Goal: Task Accomplishment & Management: Use online tool/utility

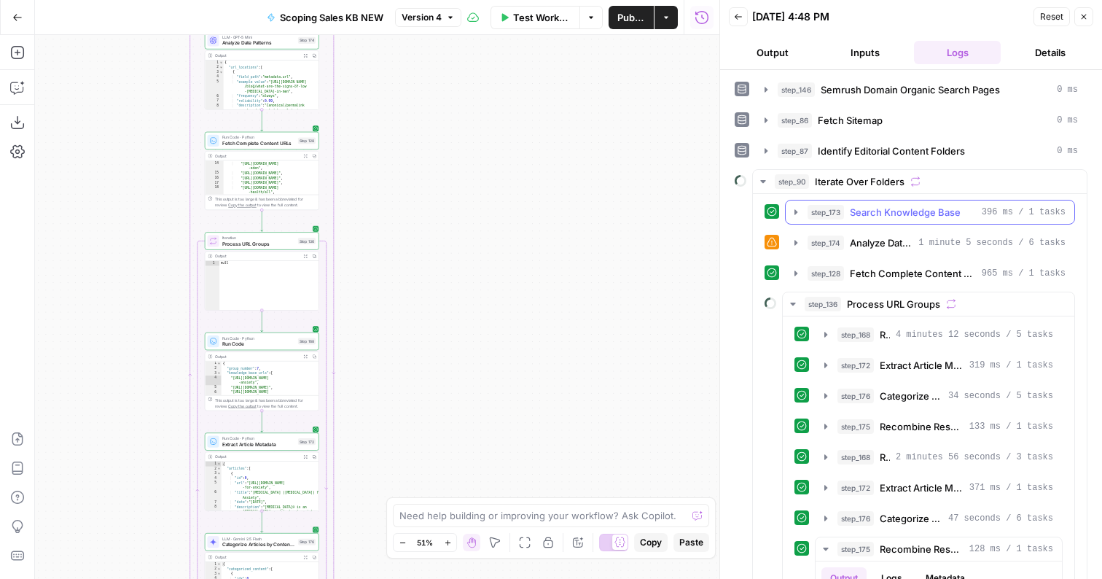
click at [792, 297] on button "step_136 Process URL Groups" at bounding box center [929, 303] width 292 height 23
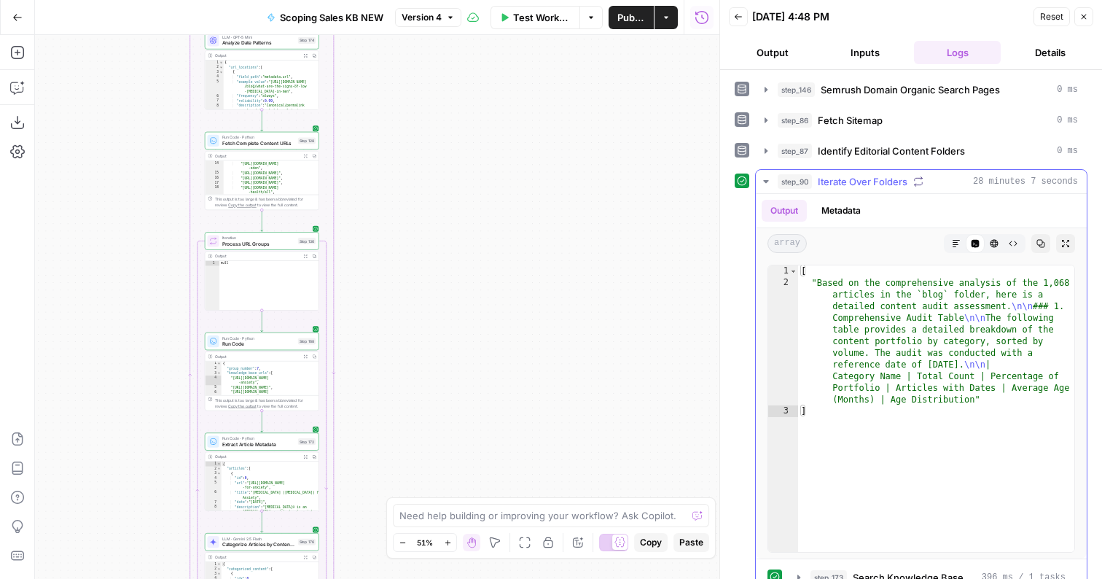
scroll to position [147, 0]
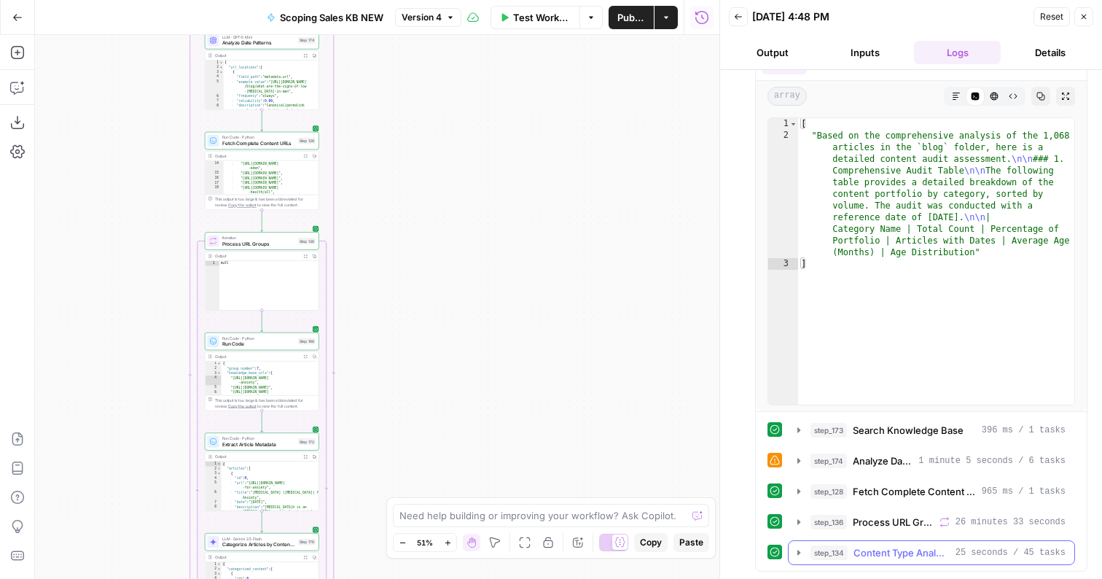
click at [867, 547] on span "Content Type Analysis Report" at bounding box center [902, 552] width 96 height 15
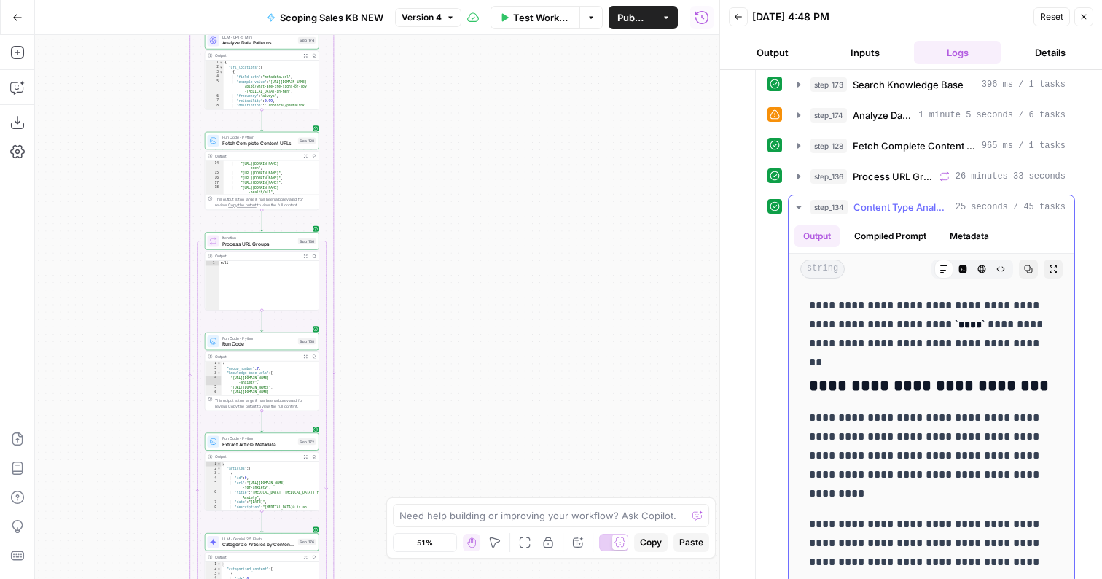
scroll to position [482, 0]
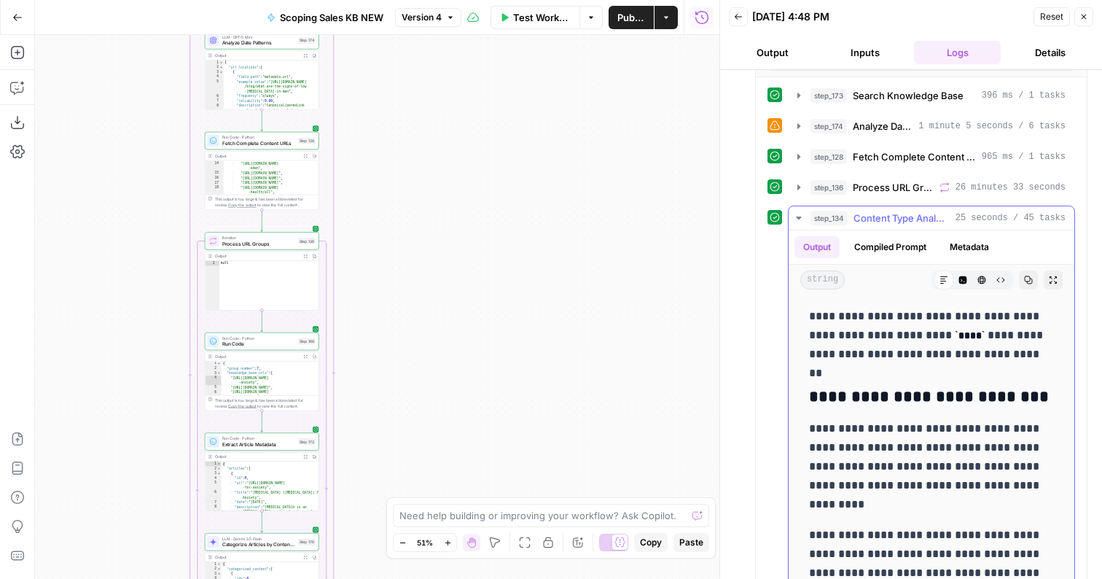
click at [886, 246] on button "Compiled Prompt" at bounding box center [891, 247] width 90 height 22
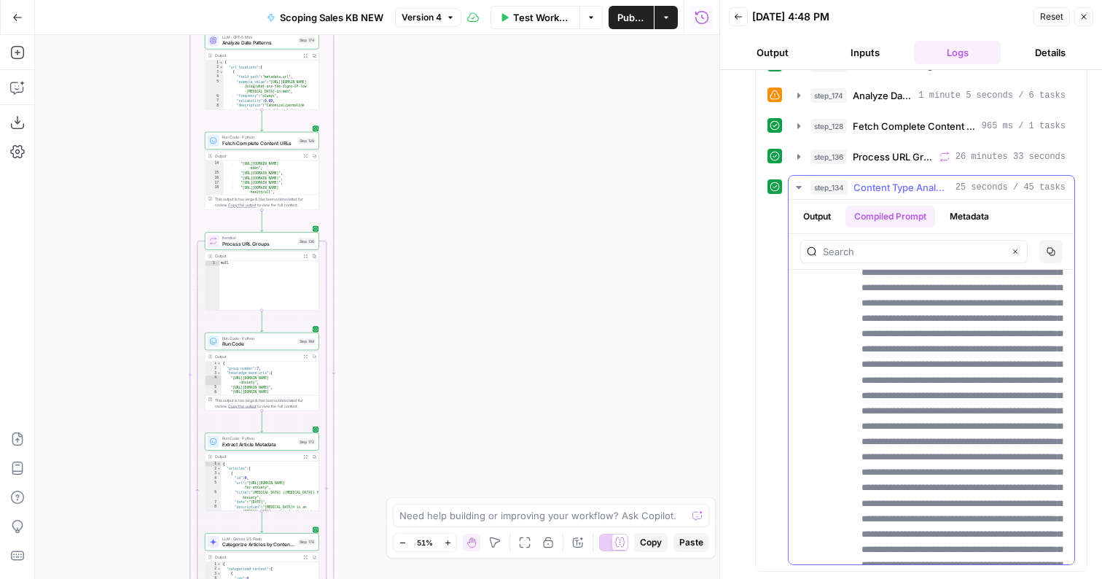
scroll to position [1156, 0]
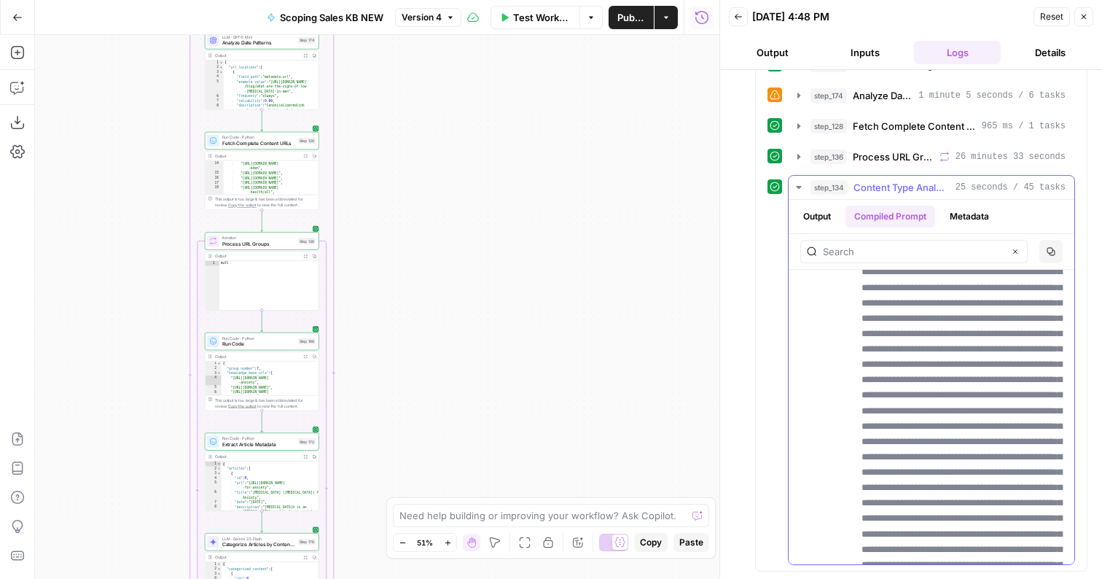
scroll to position [110728, 0]
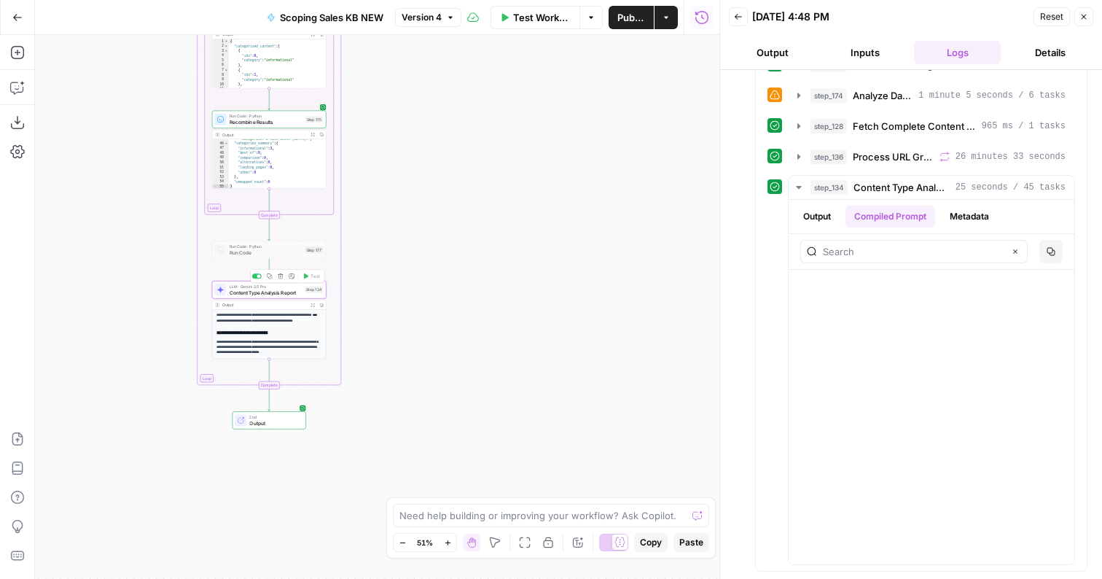
click at [264, 284] on span "LLM · Gemini 2.5 Pro" at bounding box center [266, 287] width 73 height 6
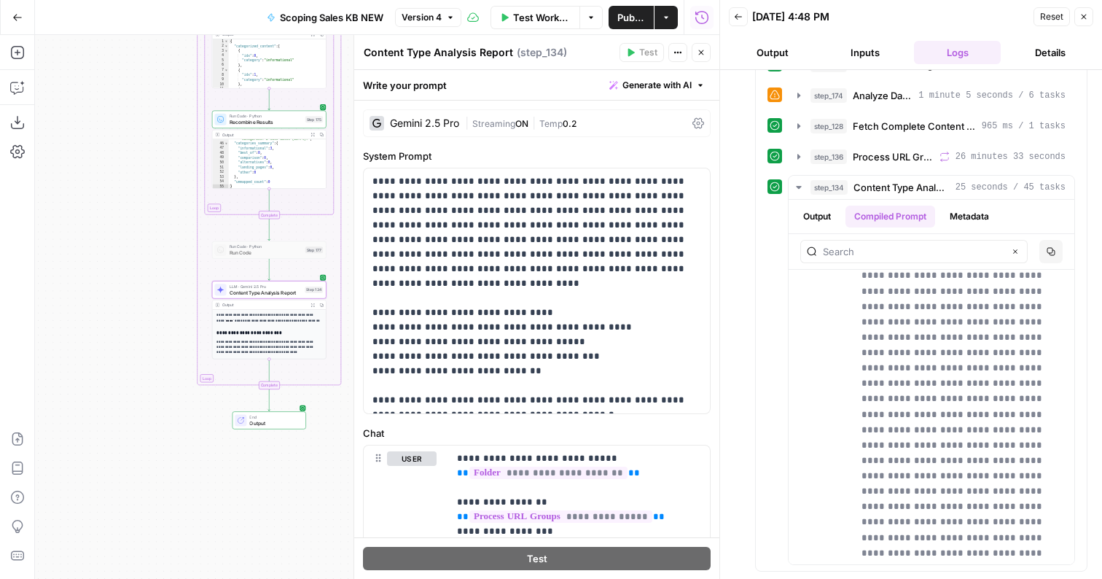
click at [551, 120] on span "Temp" at bounding box center [550, 123] width 23 height 11
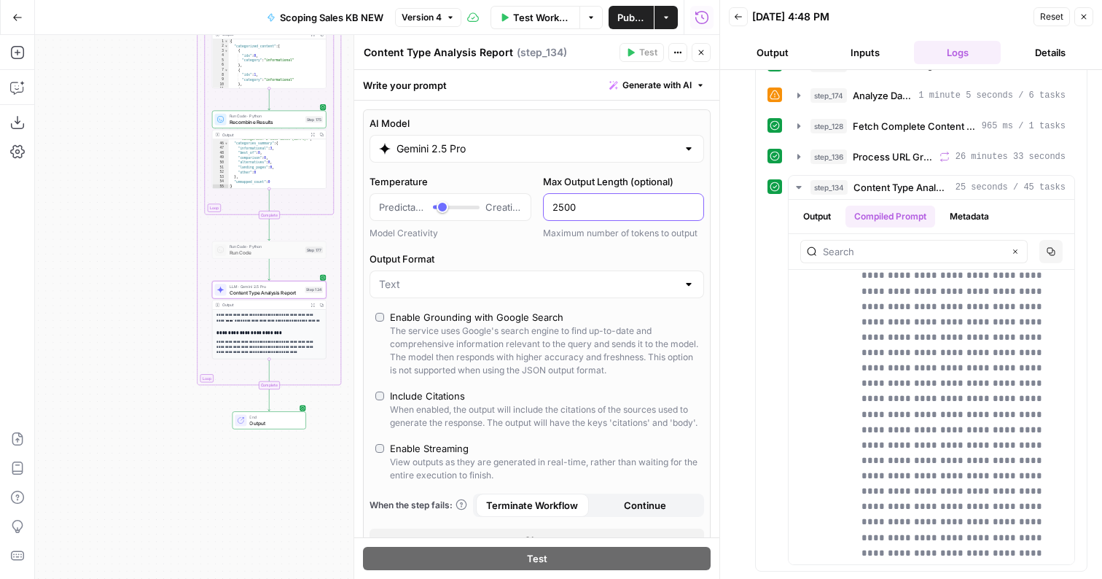
click at [556, 202] on input "2500" at bounding box center [624, 207] width 143 height 15
click at [1046, 246] on button "Copy" at bounding box center [1050, 251] width 23 height 23
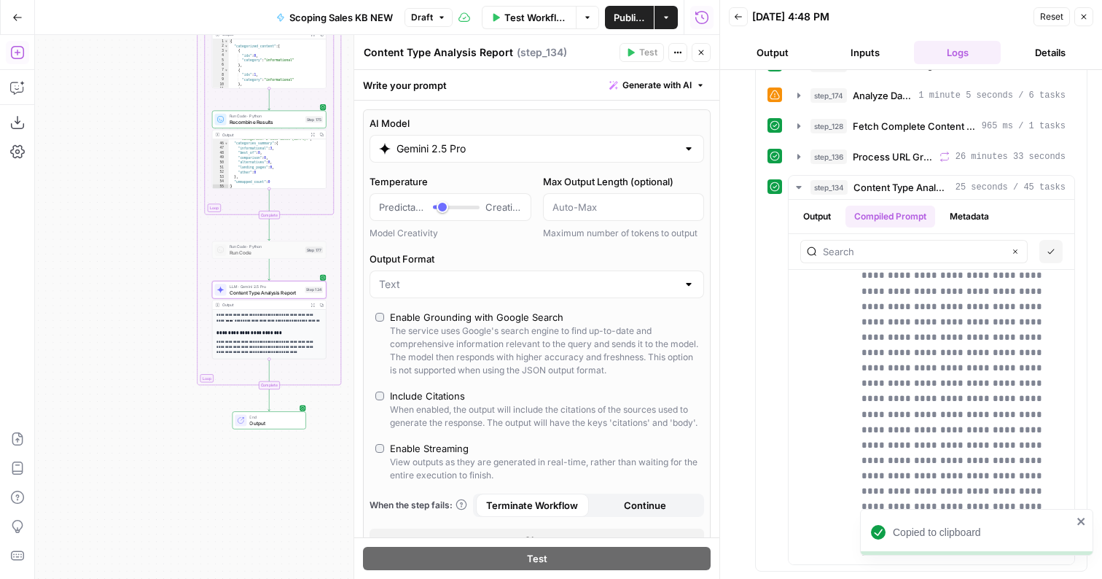
click at [14, 52] on icon "button" at bounding box center [17, 52] width 15 height 15
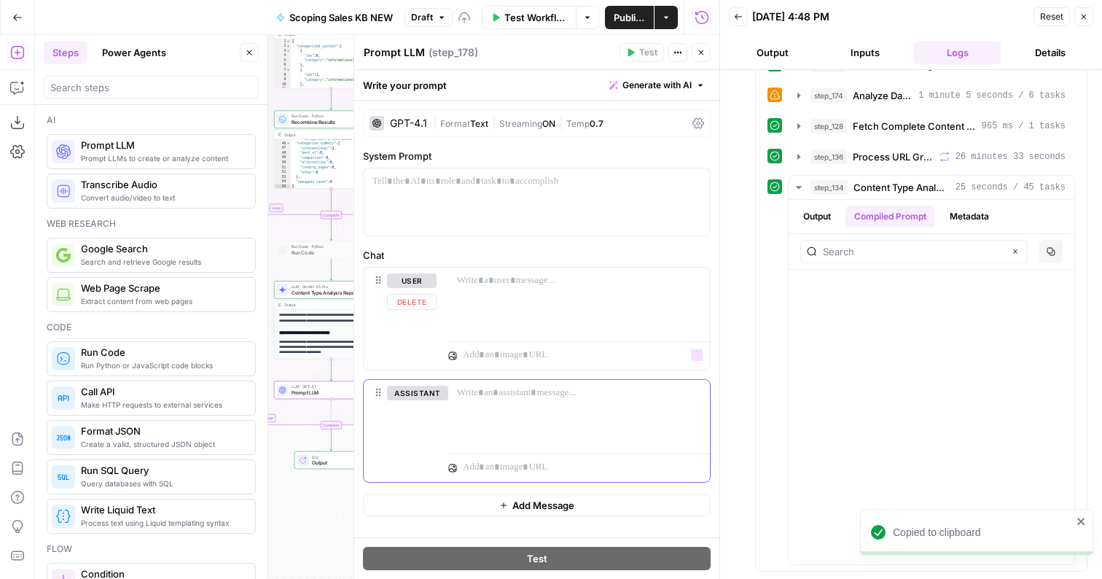
click at [482, 398] on p at bounding box center [579, 393] width 244 height 15
click at [499, 279] on p at bounding box center [579, 280] width 244 height 15
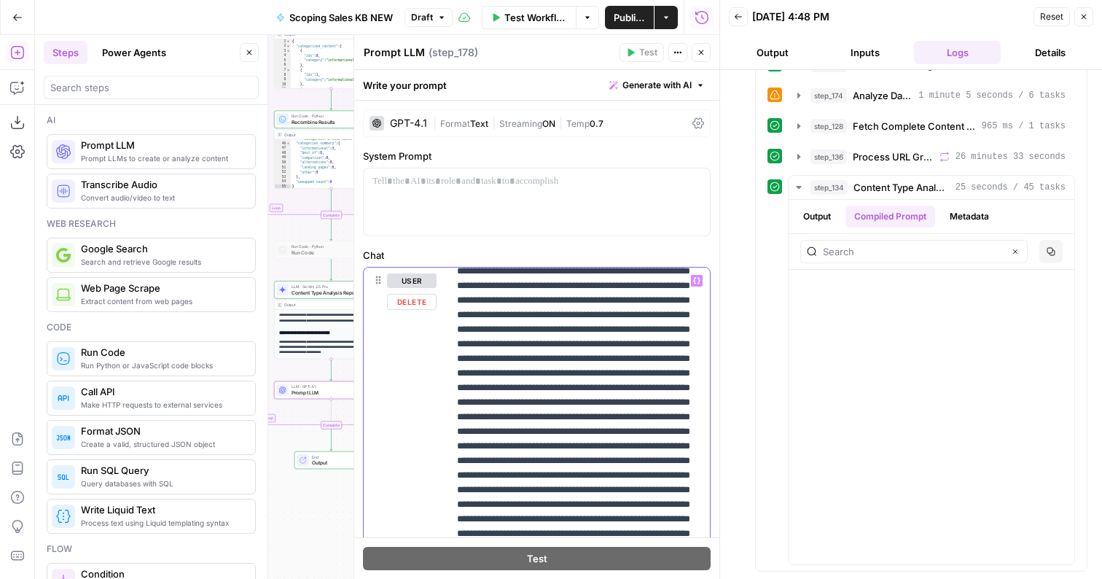
scroll to position [623, 0]
click at [493, 125] on span "|" at bounding box center [493, 122] width 11 height 15
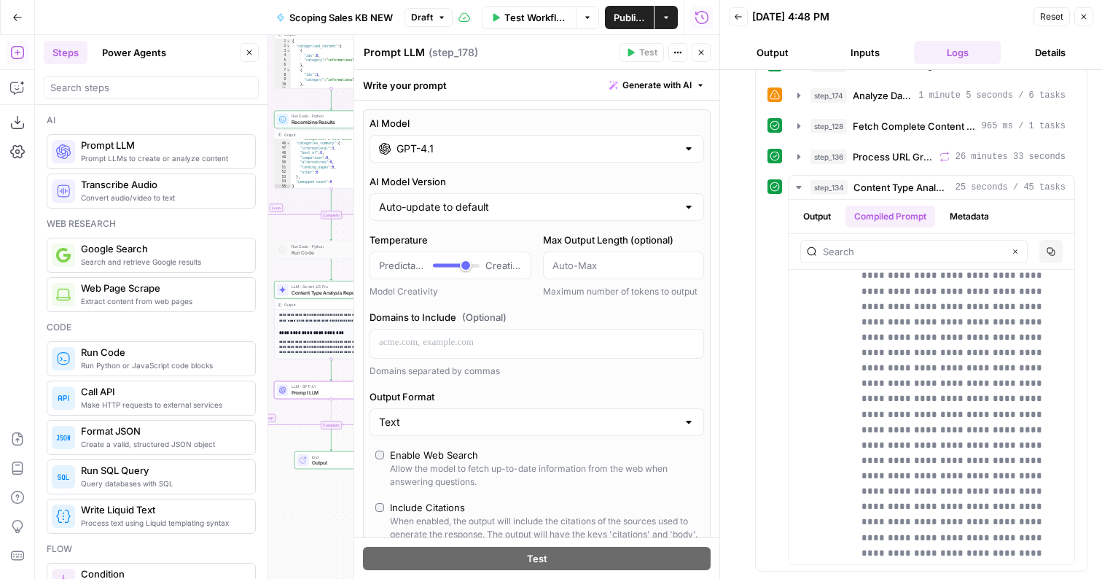
click at [437, 147] on input "GPT-4.1" at bounding box center [537, 148] width 281 height 15
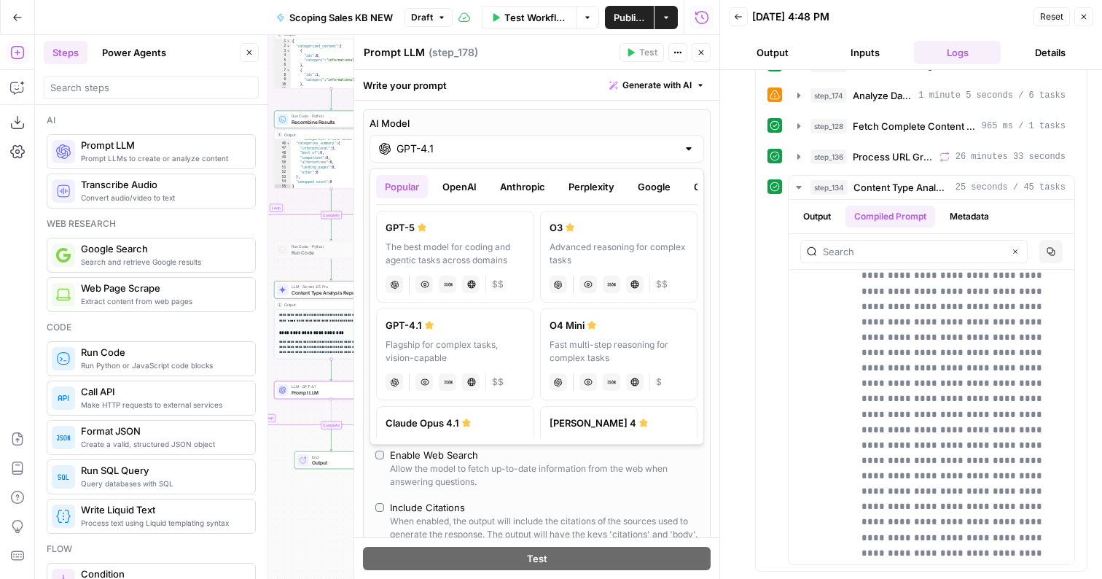
click at [455, 232] on div "GPT-5" at bounding box center [455, 227] width 139 height 15
type input "GPT-5"
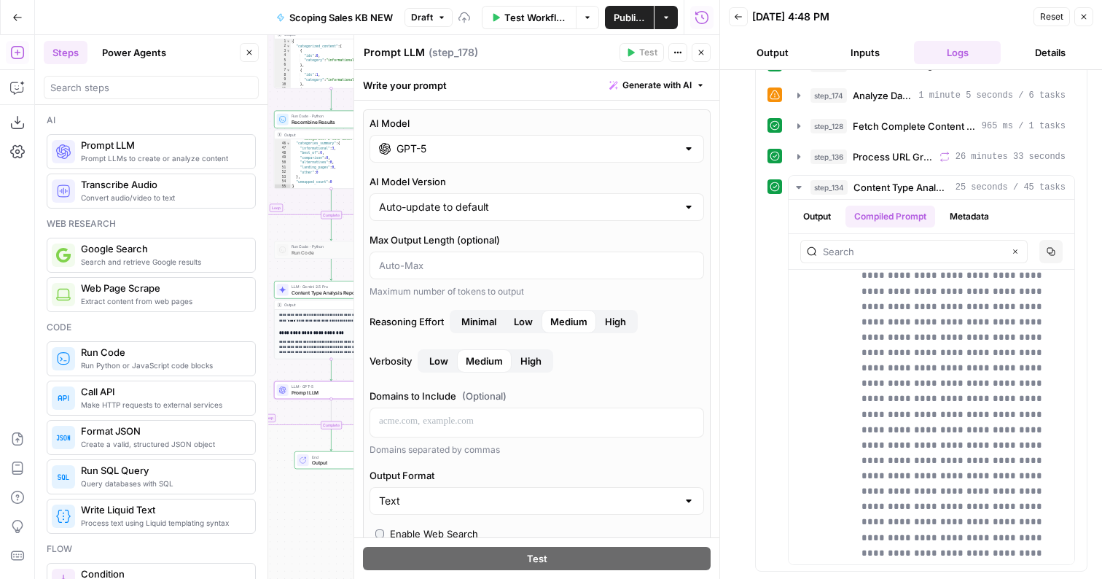
click at [606, 319] on span "High" at bounding box center [615, 321] width 21 height 15
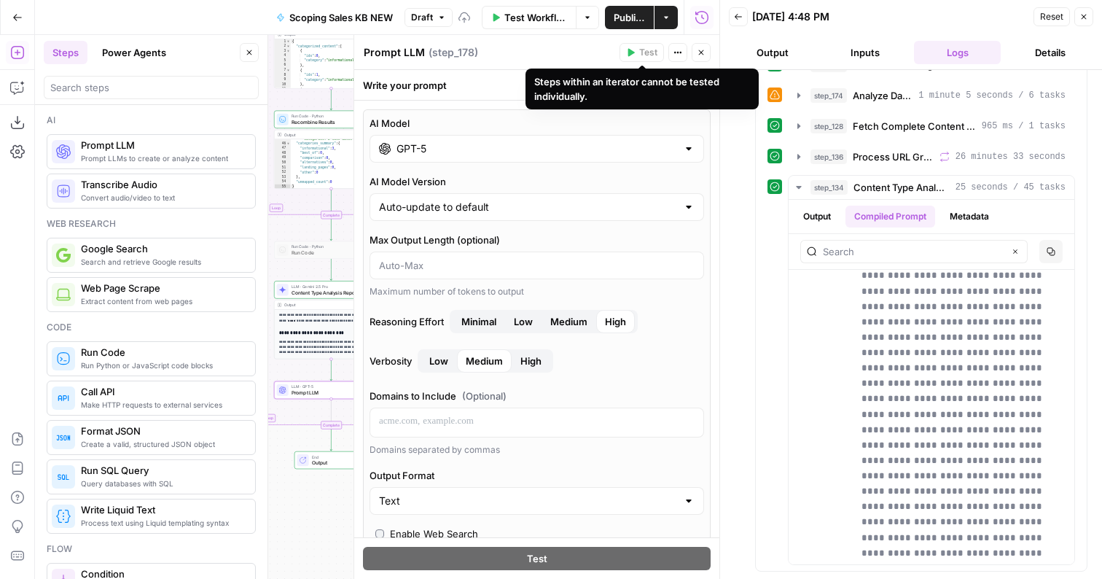
click at [704, 51] on icon "button" at bounding box center [701, 52] width 9 height 9
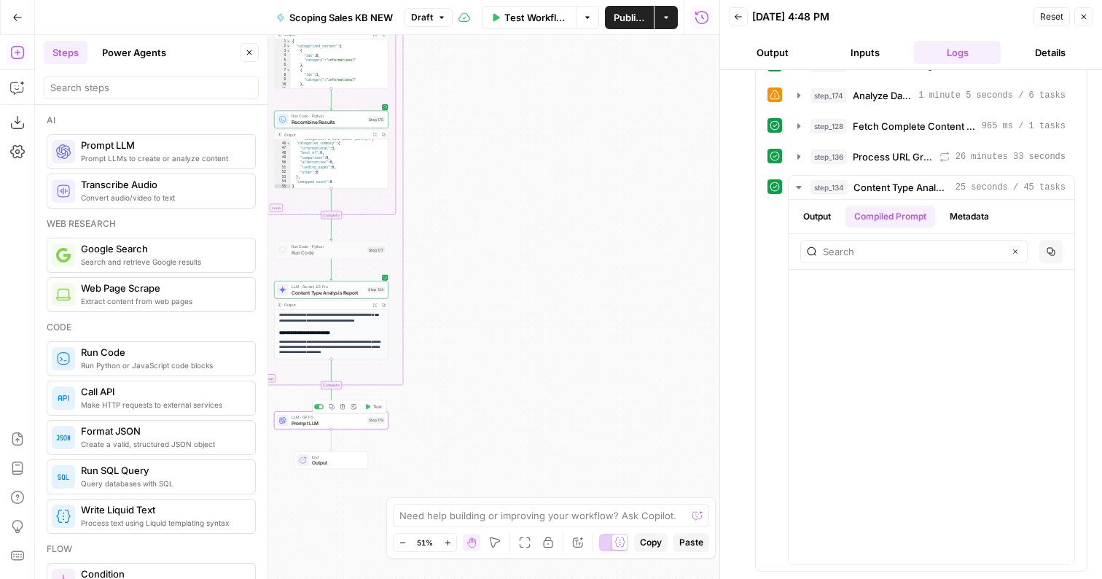
click at [373, 407] on span "Test" at bounding box center [377, 406] width 9 height 7
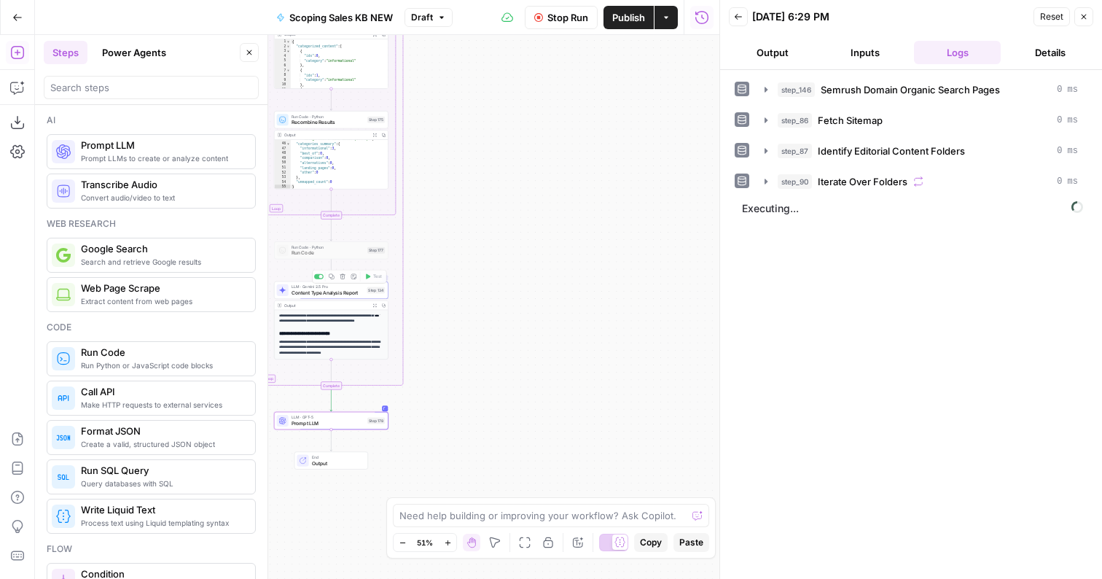
click at [330, 301] on div "Output Expand Output Copy" at bounding box center [332, 305] width 114 height 9
click at [330, 296] on span "Content Type Analysis Report" at bounding box center [328, 292] width 73 height 7
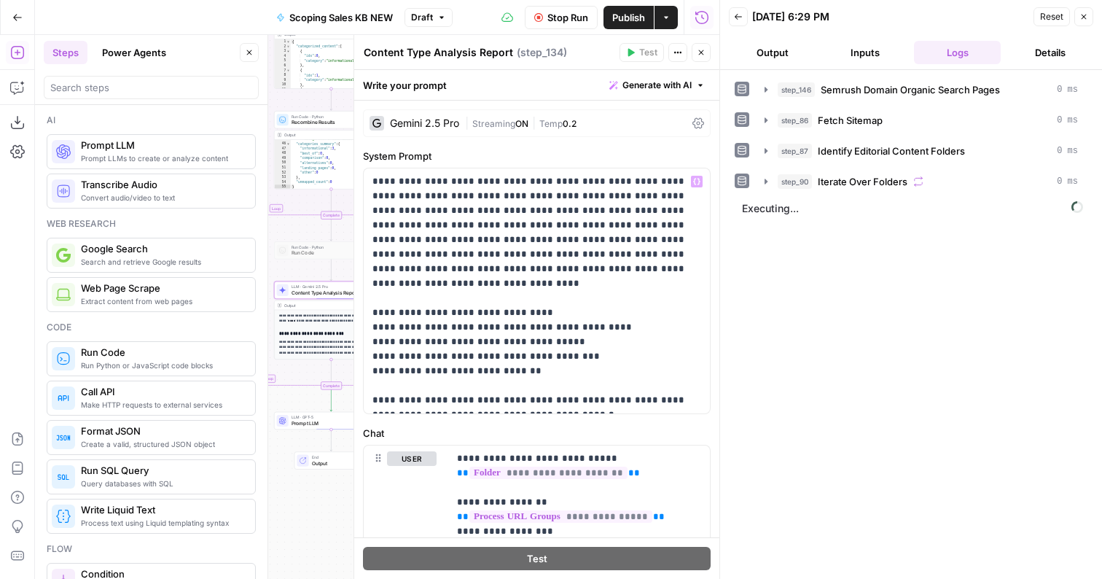
click at [523, 128] on span "ON" at bounding box center [521, 123] width 13 height 11
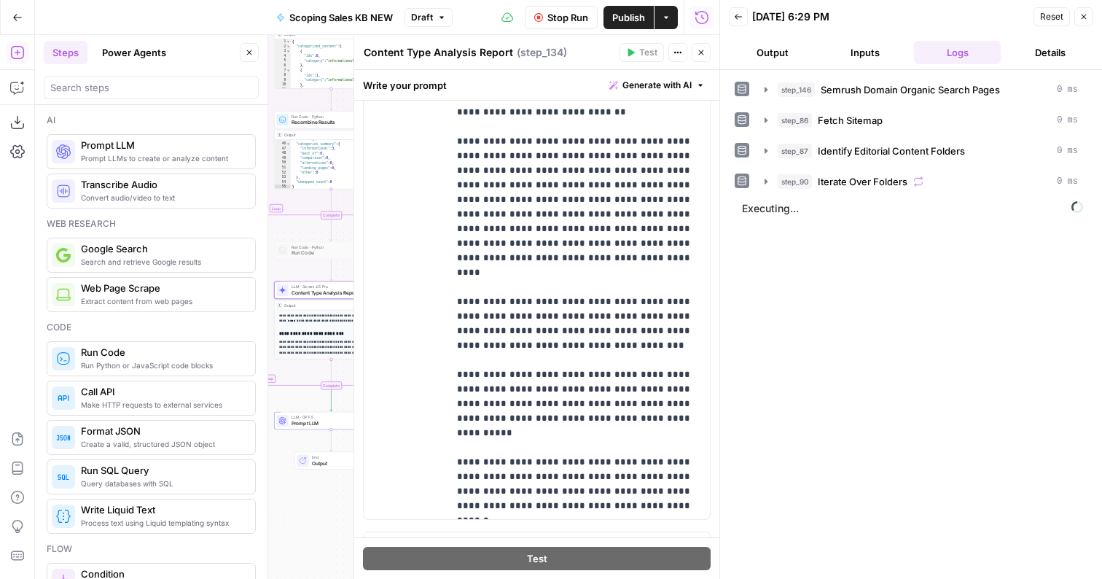
scroll to position [979, 0]
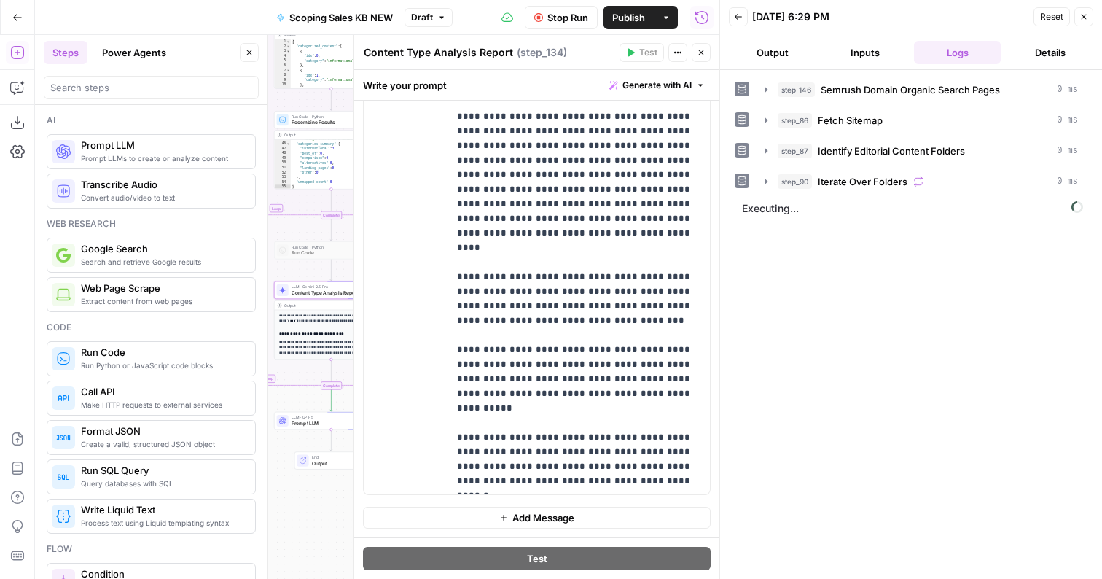
click at [705, 52] on span "Close" at bounding box center [705, 52] width 1 height 1
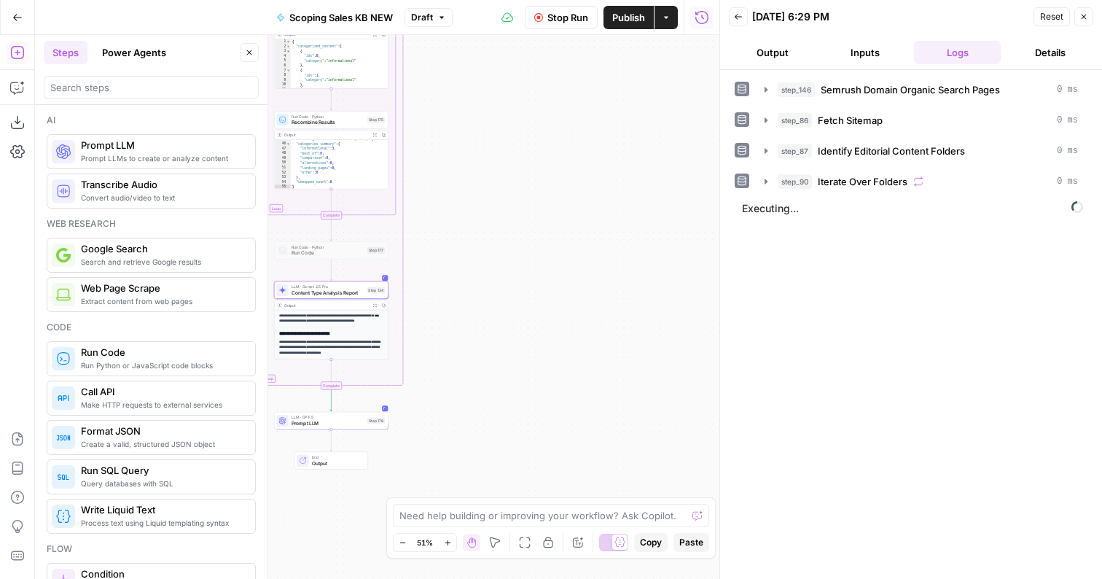
click at [757, 48] on button "Output" at bounding box center [772, 52] width 87 height 23
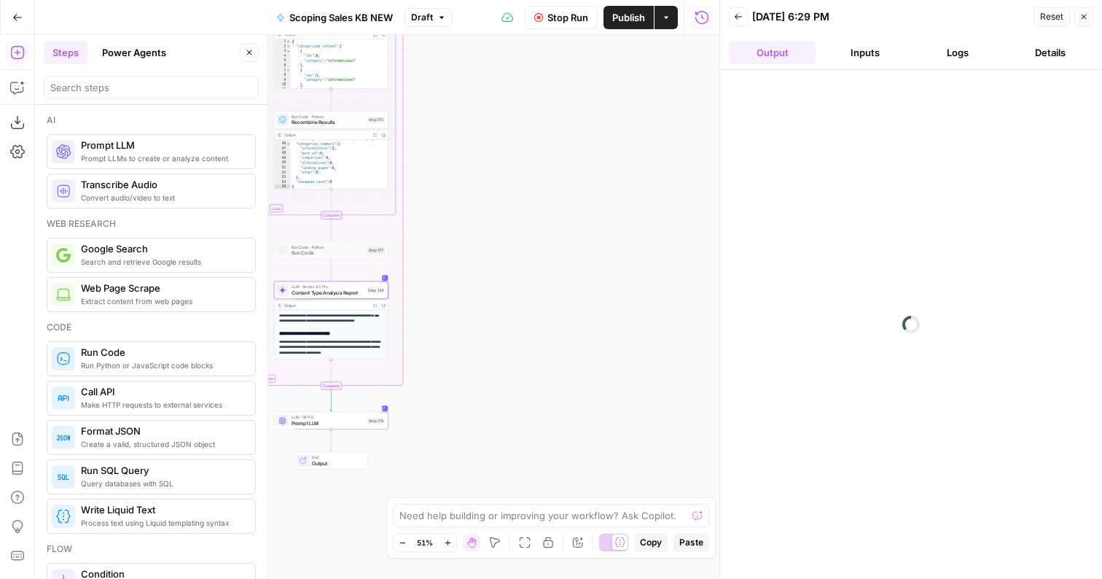
click at [248, 50] on icon "button" at bounding box center [249, 52] width 9 height 9
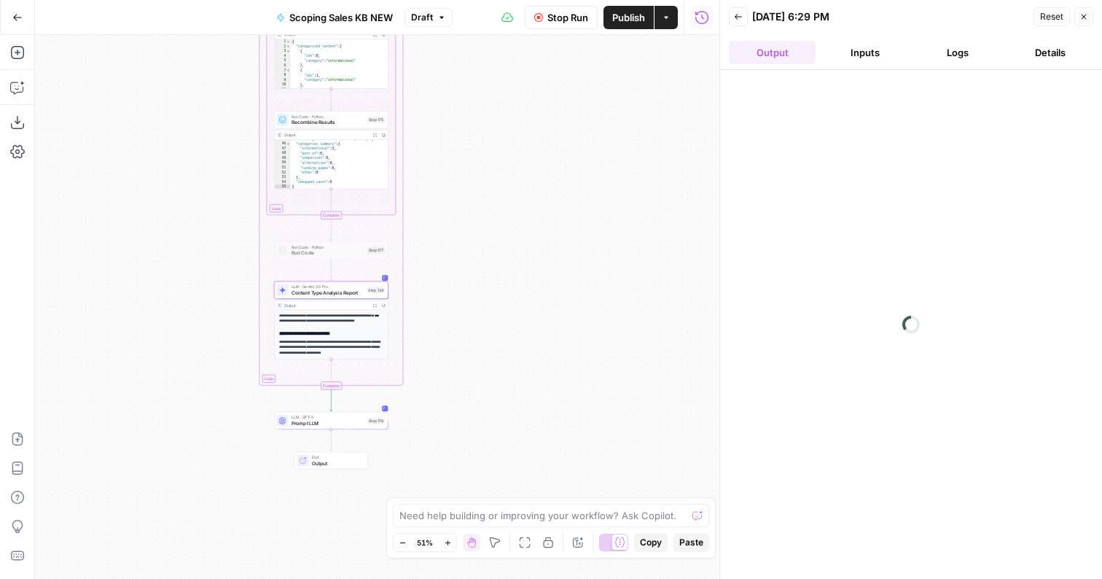
click at [965, 52] on button "Logs" at bounding box center [957, 52] width 87 height 23
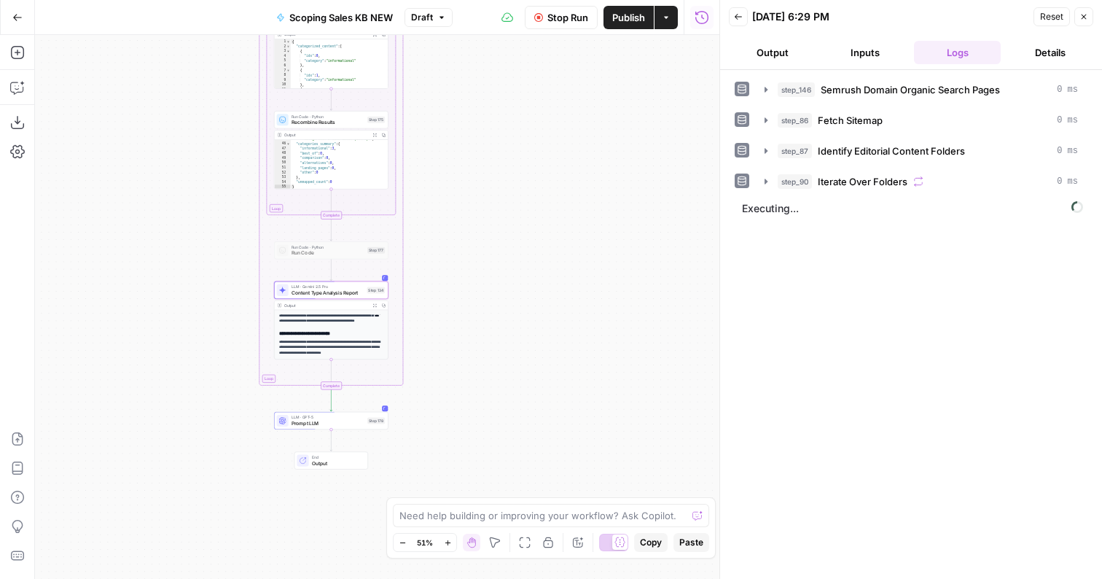
click at [797, 52] on button "Output" at bounding box center [772, 52] width 87 height 23
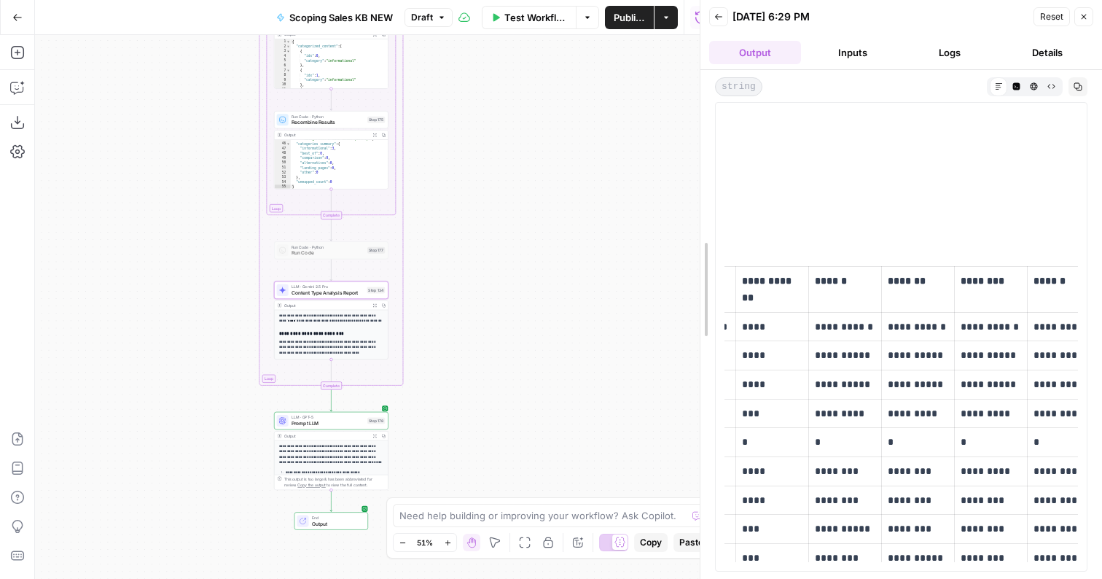
scroll to position [0, 180]
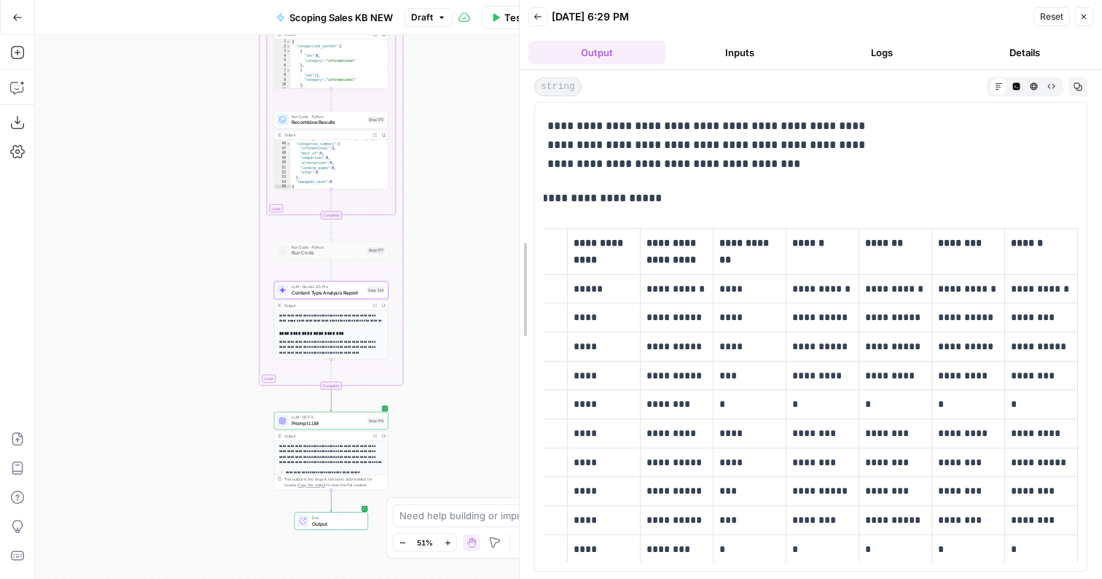
drag, startPoint x: 719, startPoint y: 284, endPoint x: 278, endPoint y: 336, distance: 444.8
click at [278, 336] on body "Hims New Home Browse Insights Opportunities Your Data Flightpath Recent Grids A…" at bounding box center [551, 289] width 1102 height 579
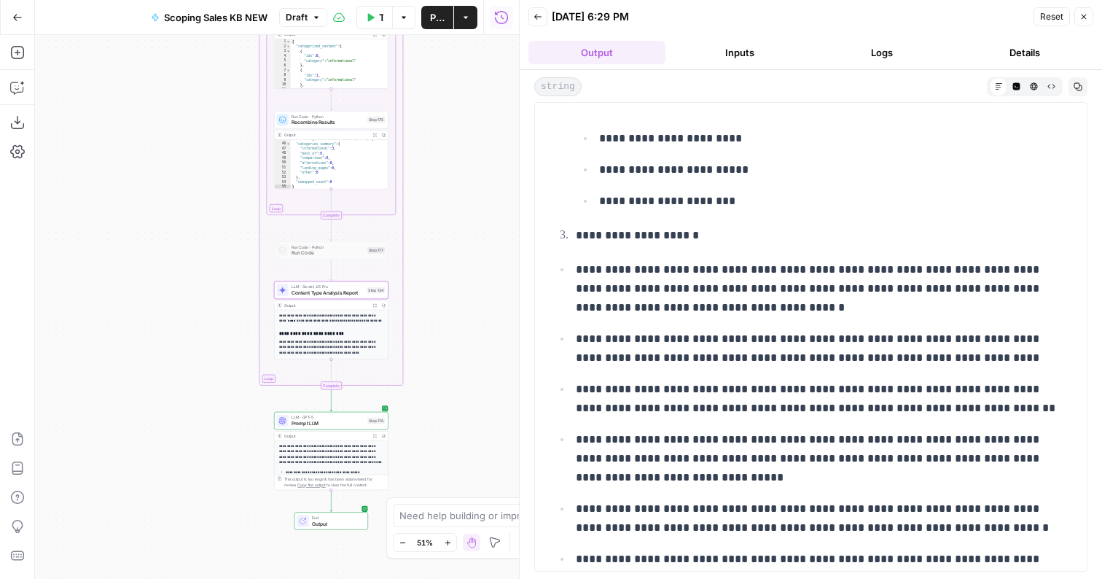
scroll to position [986, 0]
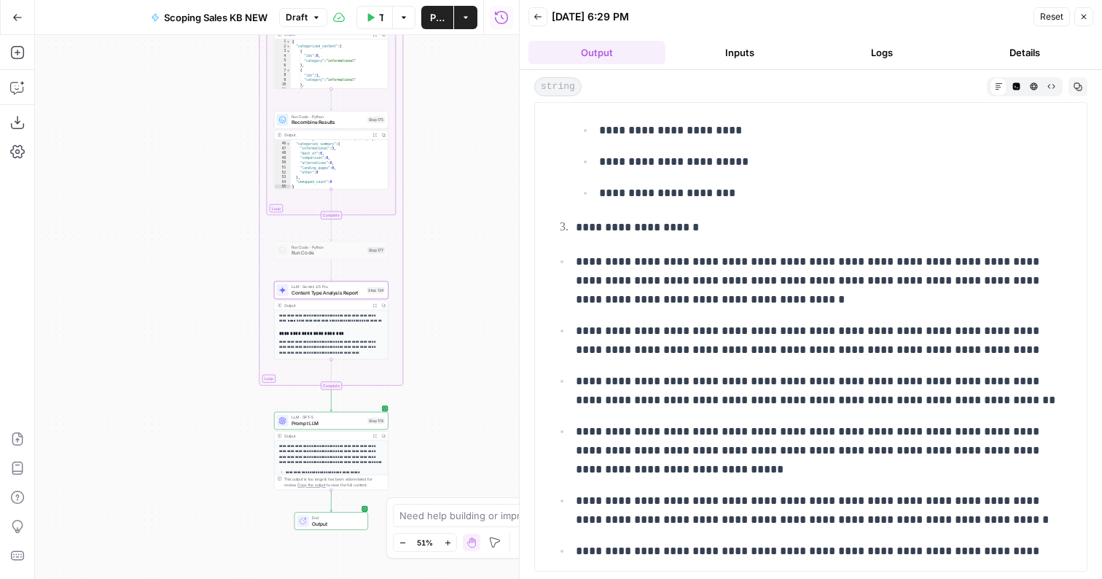
drag, startPoint x: 722, startPoint y: 337, endPoint x: 887, endPoint y: 329, distance: 165.7
click at [887, 329] on p "**********" at bounding box center [823, 340] width 494 height 38
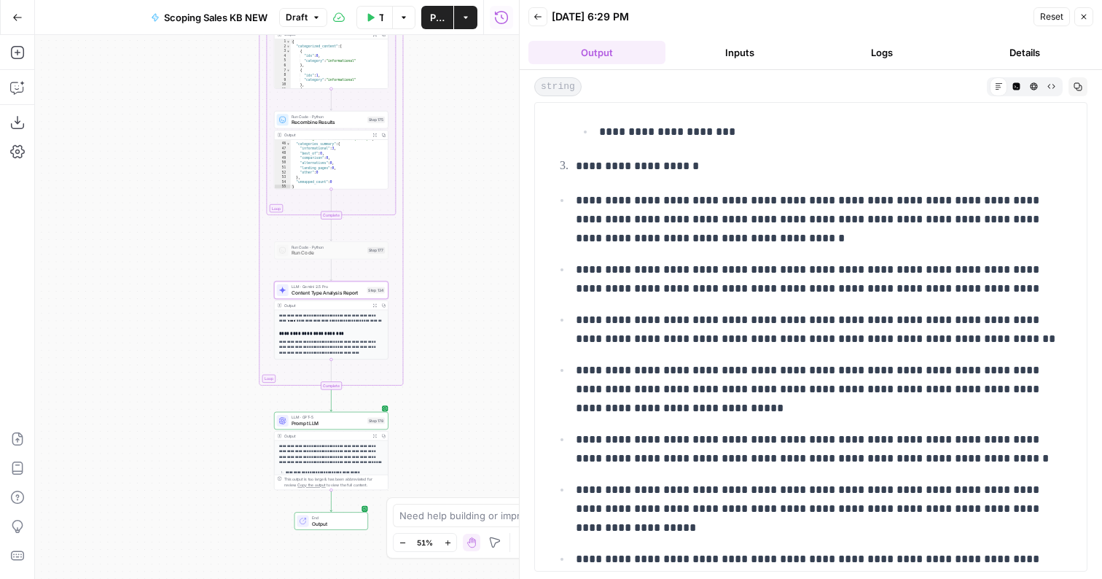
scroll to position [1048, 0]
click at [846, 334] on p "**********" at bounding box center [823, 329] width 494 height 38
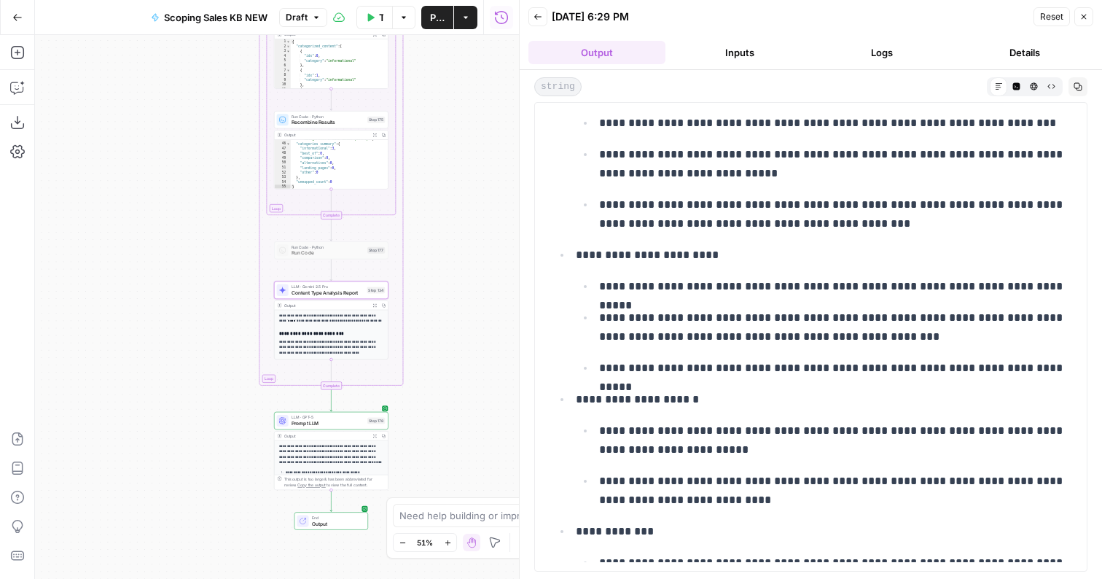
scroll to position [1682, 0]
